Goal: Task Accomplishment & Management: Use online tool/utility

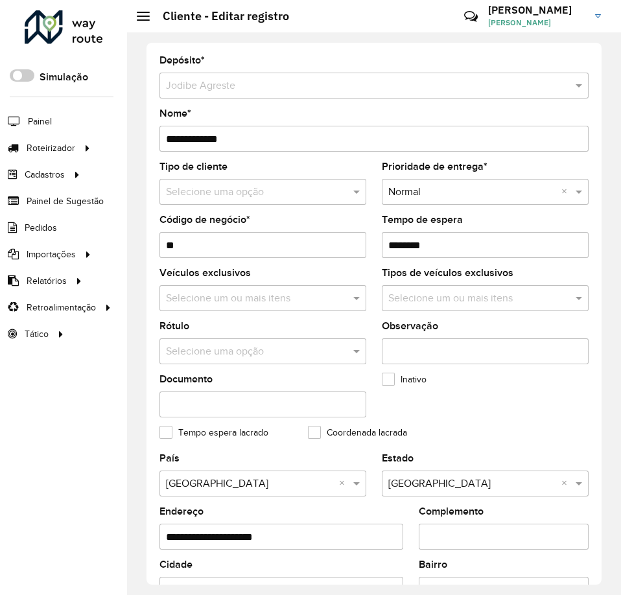
scroll to position [369, 0]
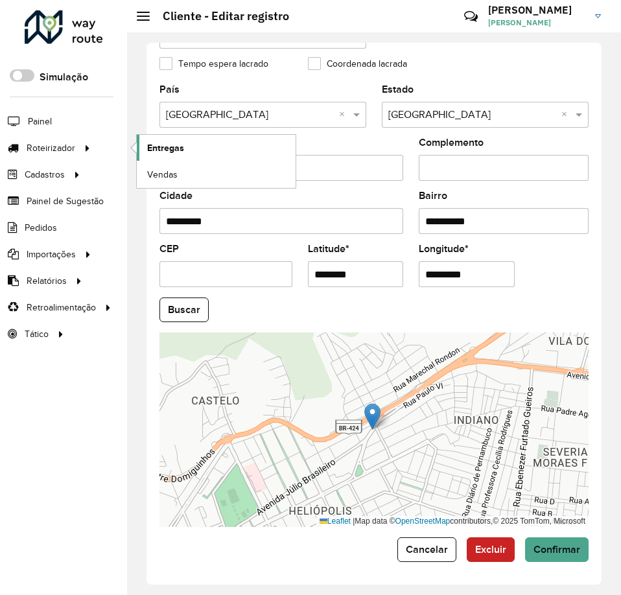
click at [168, 148] on span "Entregas" at bounding box center [165, 148] width 37 height 14
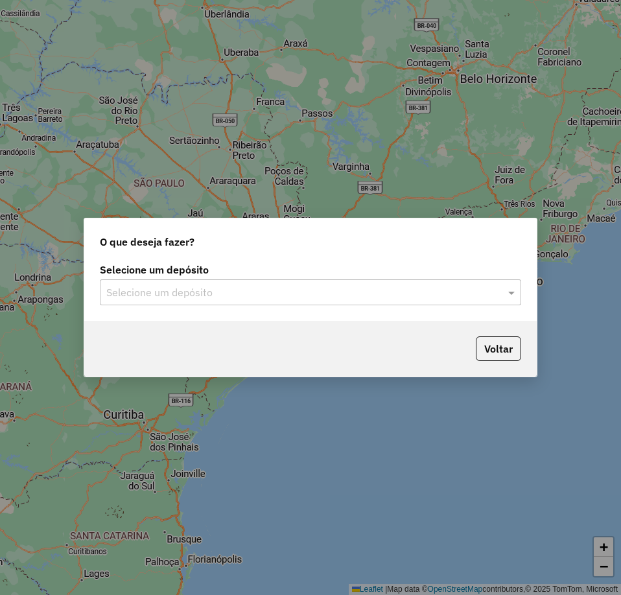
click at [362, 290] on input "text" at bounding box center [297, 293] width 382 height 16
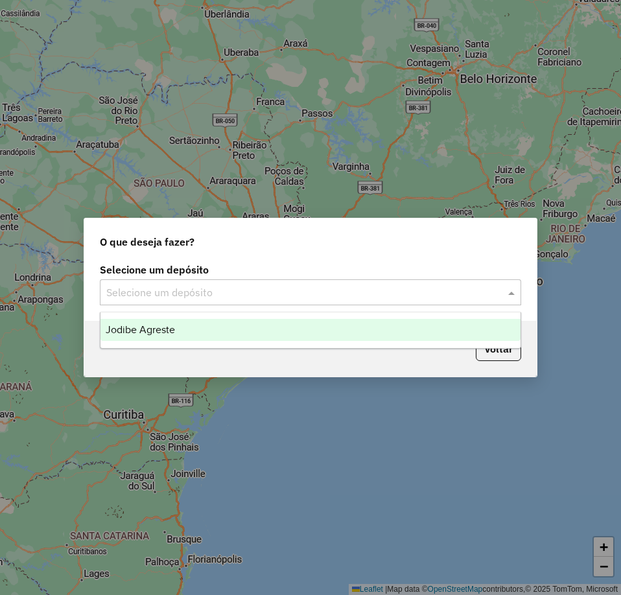
click at [184, 325] on div "Jodibe Agreste" at bounding box center [310, 330] width 420 height 22
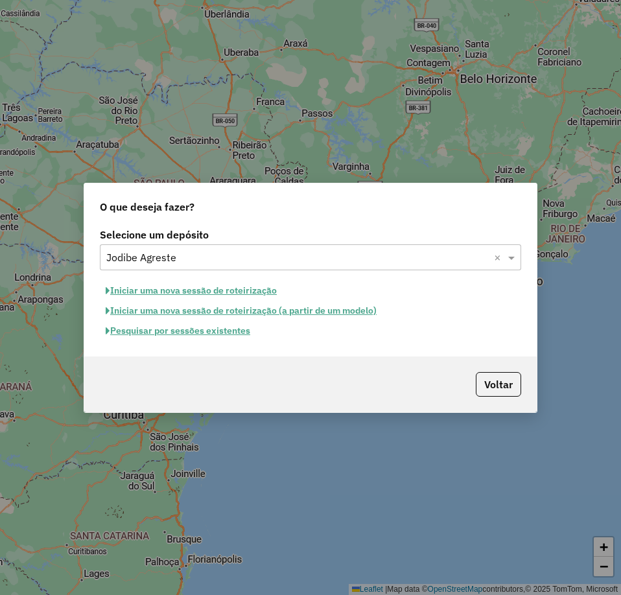
click at [185, 334] on button "Pesquisar por sessões existentes" at bounding box center [178, 331] width 156 height 20
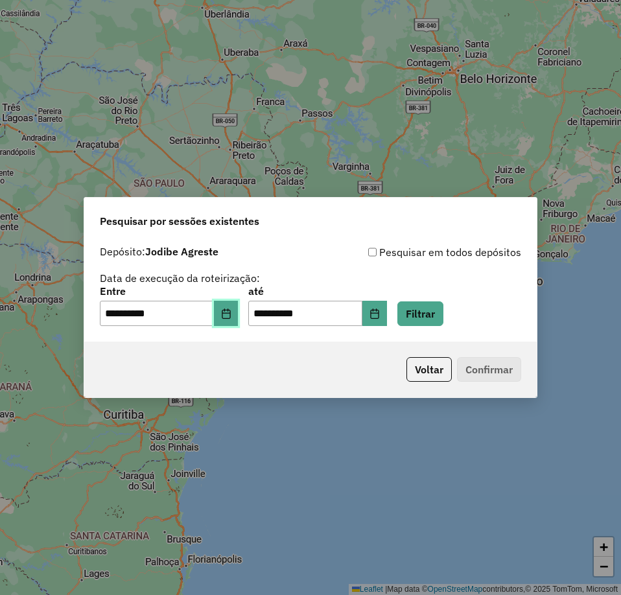
click at [231, 317] on icon "Choose Date" at bounding box center [226, 313] width 10 height 10
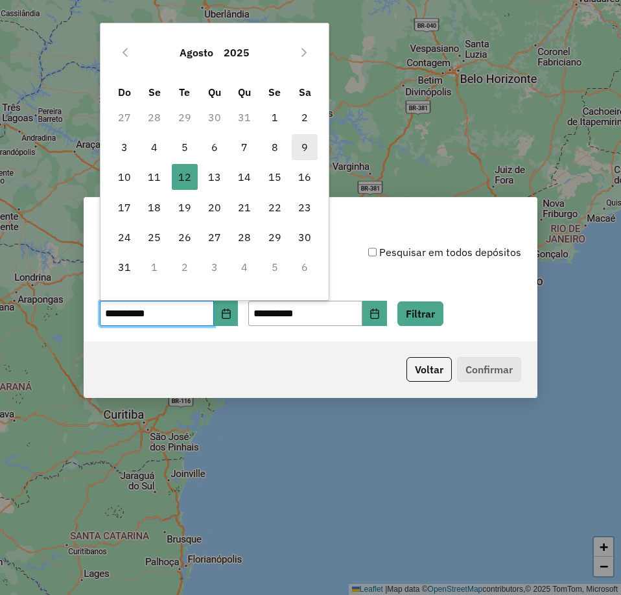
click at [299, 145] on span "9" at bounding box center [305, 147] width 26 height 26
type input "**********"
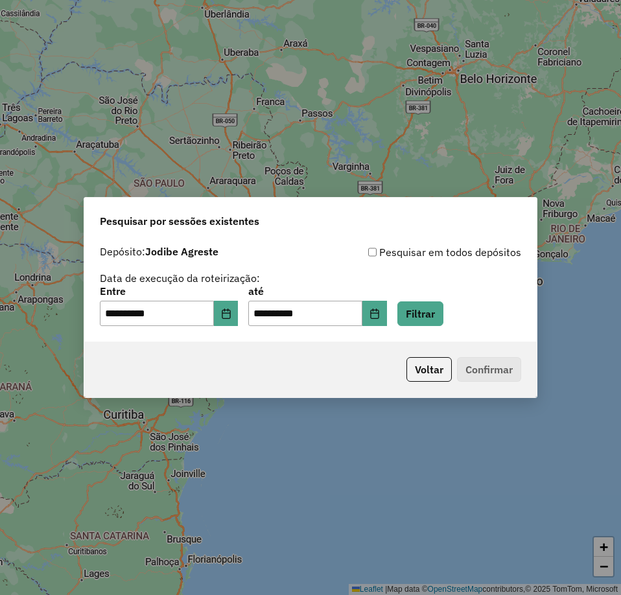
click at [434, 287] on div "**********" at bounding box center [310, 306] width 421 height 40
click at [435, 312] on button "Filtrar" at bounding box center [420, 313] width 46 height 25
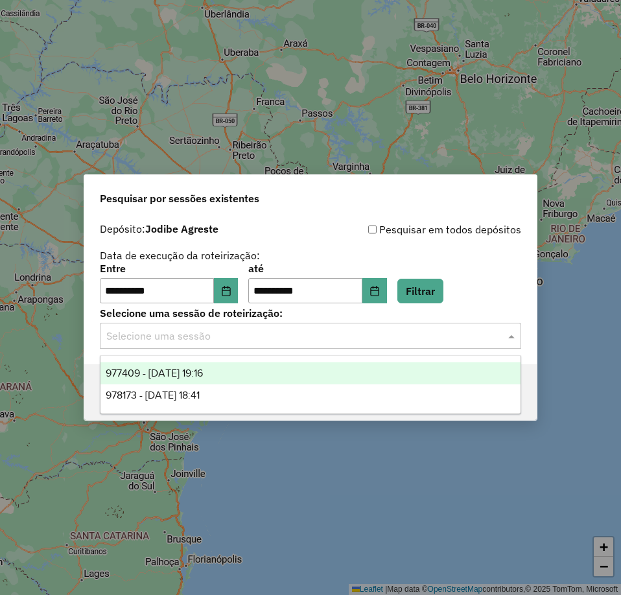
click at [422, 331] on input "text" at bounding box center [297, 337] width 382 height 16
click at [203, 374] on span "977409 - [DATE] 19:16" at bounding box center [154, 372] width 97 height 11
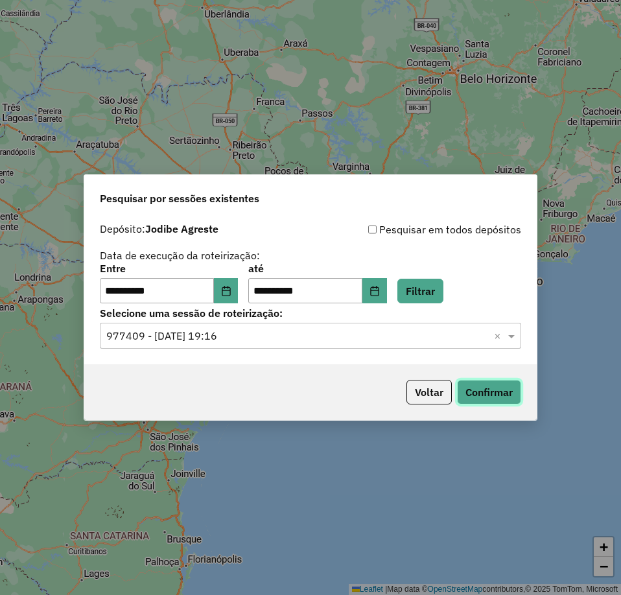
click at [485, 389] on button "Confirmar" at bounding box center [489, 392] width 64 height 25
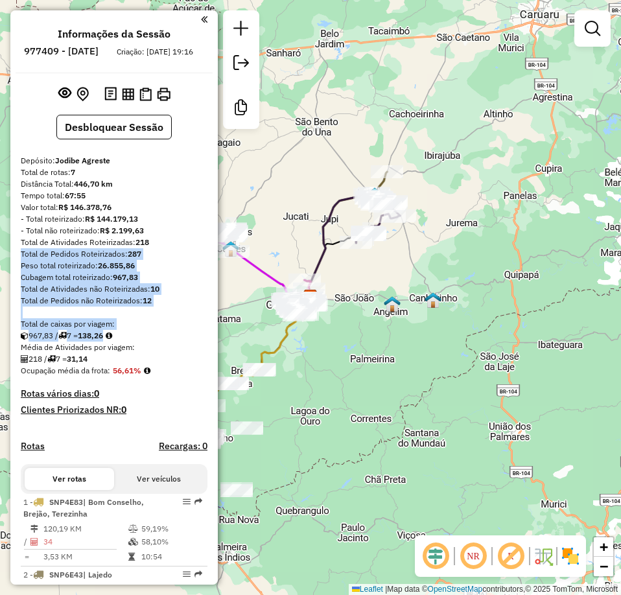
drag, startPoint x: 214, startPoint y: 261, endPoint x: 200, endPoint y: 353, distance: 93.1
click at [201, 353] on div "Informações da Sessão 977409 - 09/08/2025 Criação: 08/08/2025 19:16 Desbloquear…" at bounding box center [113, 297] width 207 height 574
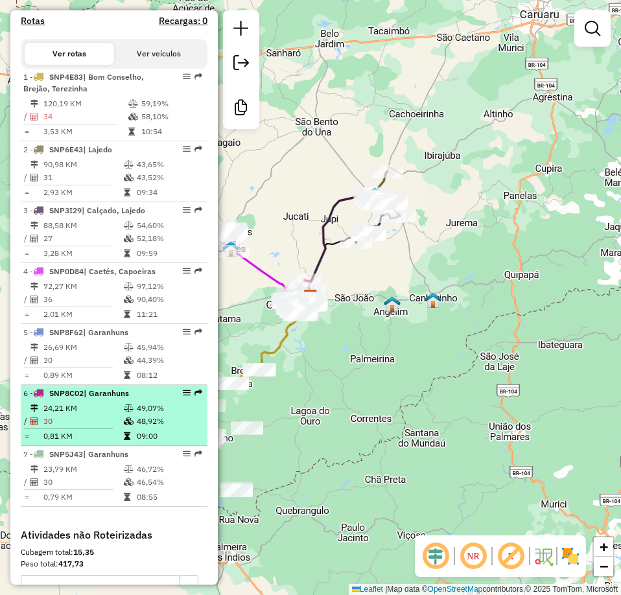
scroll to position [423, 0]
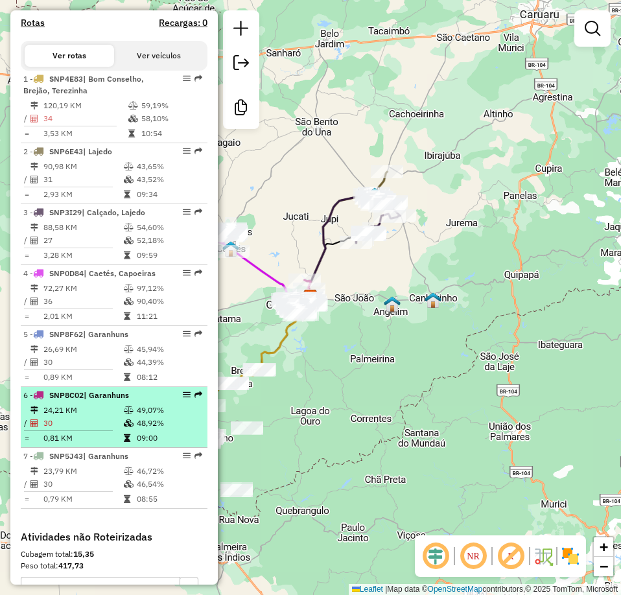
click at [115, 417] on td "24,21 KM" at bounding box center [83, 410] width 80 height 13
select select "**********"
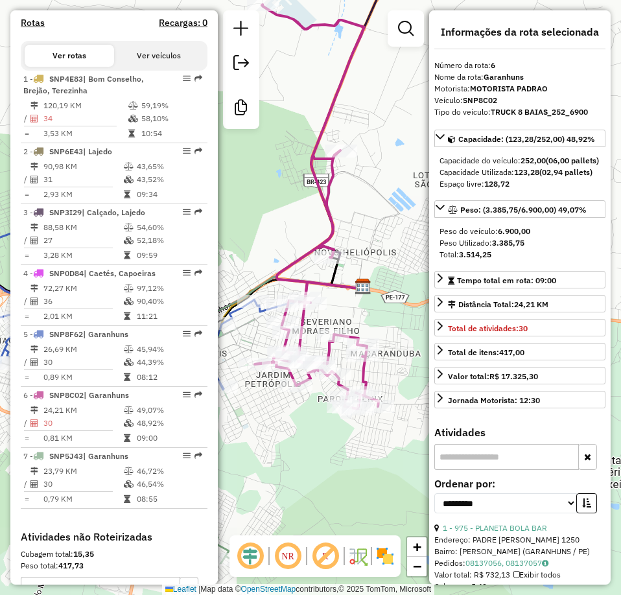
drag, startPoint x: 378, startPoint y: 332, endPoint x: 385, endPoint y: 237, distance: 94.9
click at [385, 237] on div "Janela de atendimento Grade de atendimento Capacidade Transportadoras Veículos …" at bounding box center [310, 297] width 621 height 595
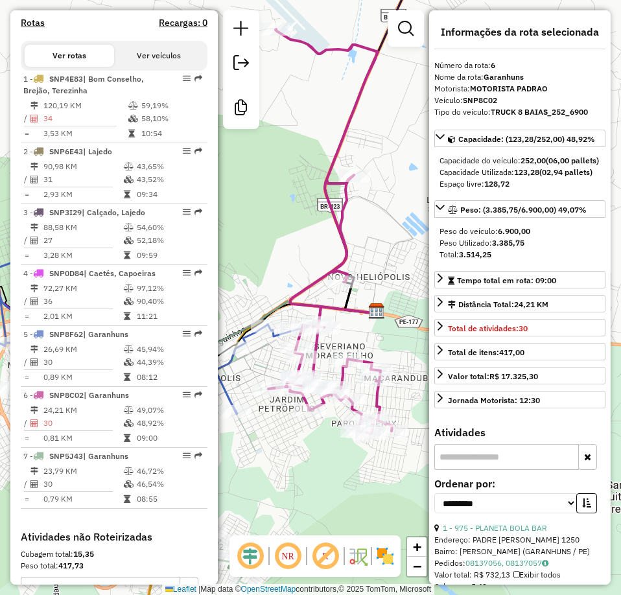
drag, startPoint x: 358, startPoint y: 99, endPoint x: 388, endPoint y: 146, distance: 55.4
click at [388, 146] on div "Janela de atendimento Grade de atendimento Capacidade Transportadoras Veículos …" at bounding box center [310, 297] width 621 height 595
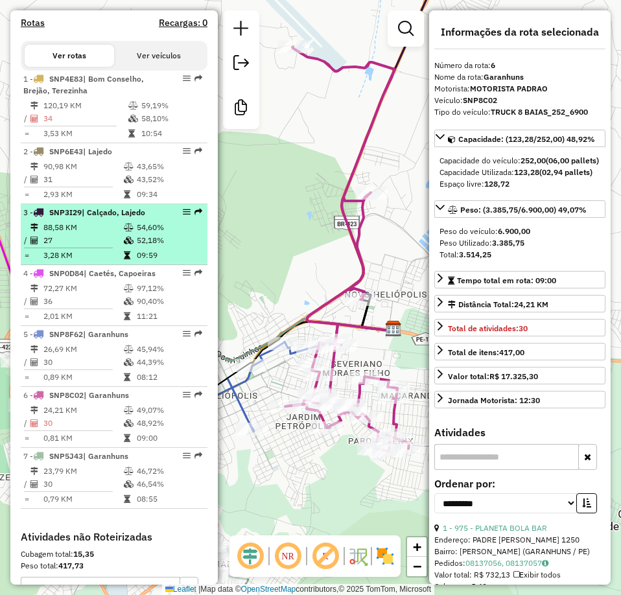
click at [98, 234] on td "88,58 KM" at bounding box center [83, 227] width 80 height 13
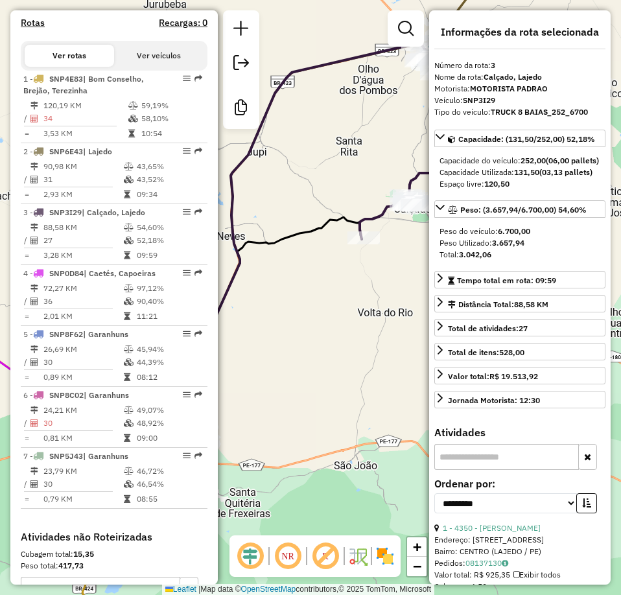
drag, startPoint x: 371, startPoint y: 302, endPoint x: 395, endPoint y: 258, distance: 50.2
click at [409, 257] on div "Janela de atendimento Grade de atendimento Capacidade Transportadoras Veículos …" at bounding box center [310, 297] width 621 height 595
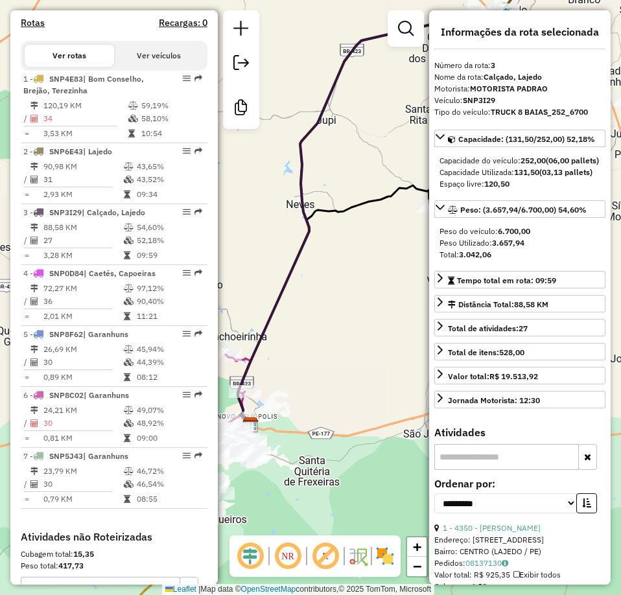
drag, startPoint x: 253, startPoint y: 312, endPoint x: 355, endPoint y: 288, distance: 104.7
click at [349, 288] on div "Janela de atendimento Grade de atendimento Capacidade Transportadoras Veículos …" at bounding box center [310, 297] width 621 height 595
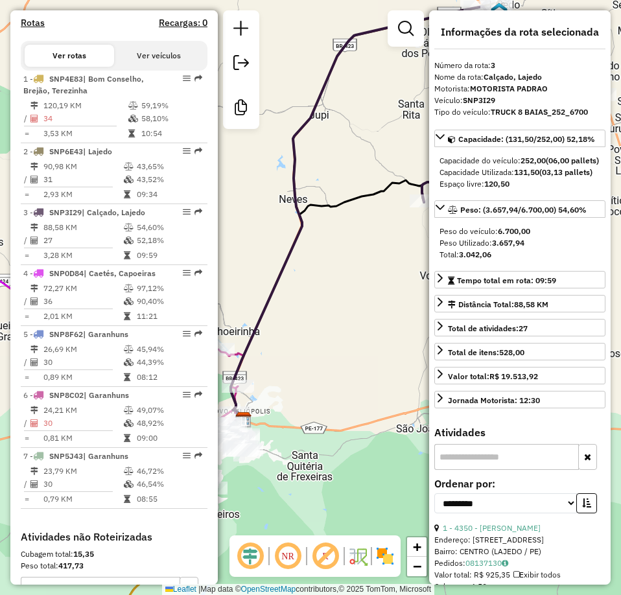
drag, startPoint x: 368, startPoint y: 275, endPoint x: 320, endPoint y: 257, distance: 51.3
click at [323, 259] on div "Janela de atendimento Grade de atendimento Capacidade Transportadoras Veículos …" at bounding box center [310, 297] width 621 height 595
